Goal: Information Seeking & Learning: Find specific page/section

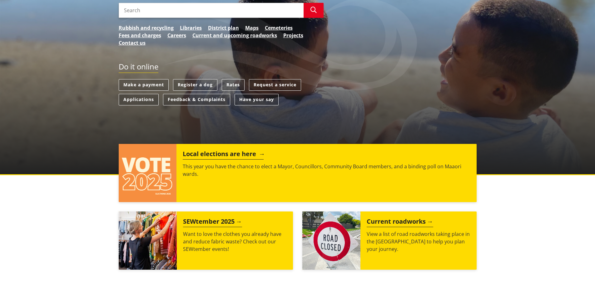
scroll to position [156, 0]
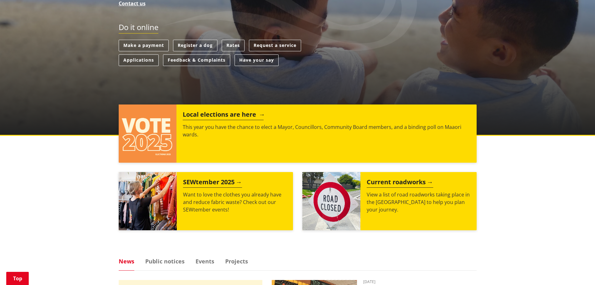
click at [195, 145] on div "Local elections are here This year you have the chance to elect a Mayor, Counci…" at bounding box center [326, 133] width 300 height 58
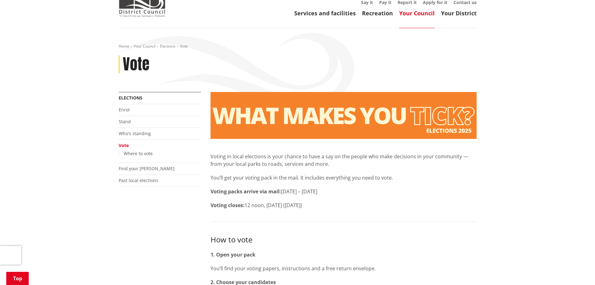
scroll to position [125, 0]
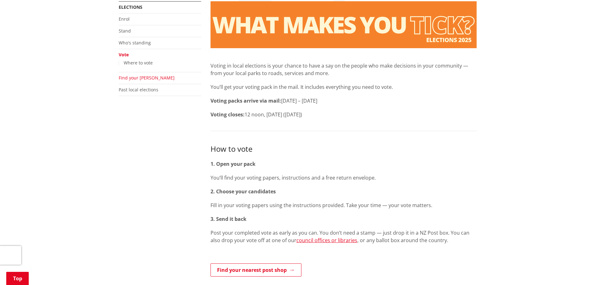
click at [143, 76] on link "Find your ward" at bounding box center [147, 78] width 56 height 6
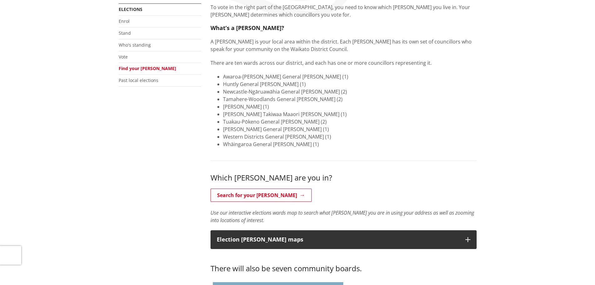
scroll to position [125, 0]
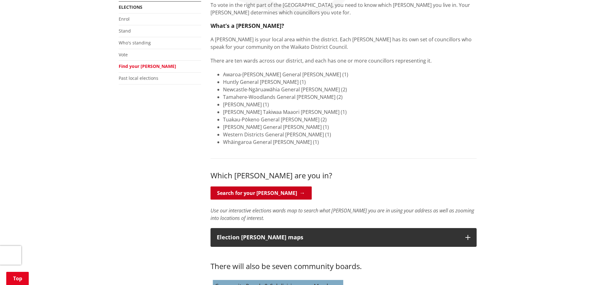
click at [250, 197] on link "Search for your ward" at bounding box center [260, 192] width 101 height 13
